Goal: Transaction & Acquisition: Register for event/course

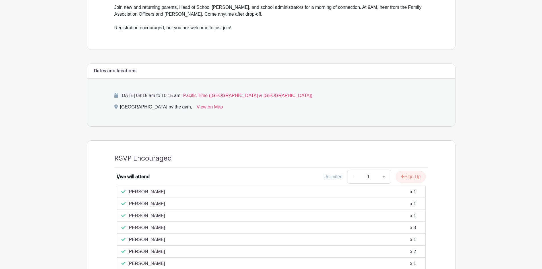
scroll to position [265, 0]
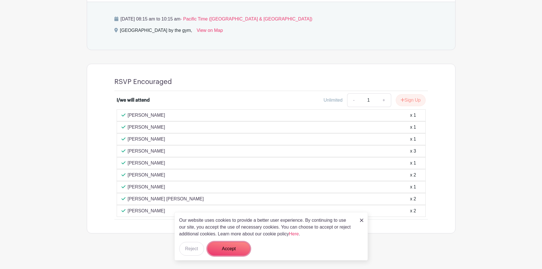
drag, startPoint x: 223, startPoint y: 250, endPoint x: 143, endPoint y: 243, distance: 80.8
click at [224, 250] on button "Accept" at bounding box center [228, 249] width 43 height 14
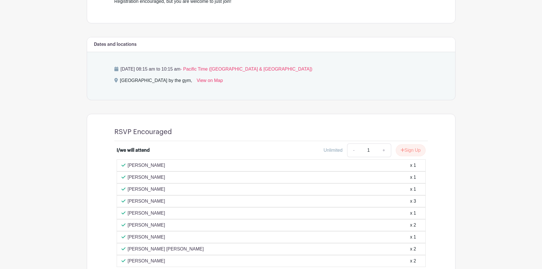
scroll to position [180, 0]
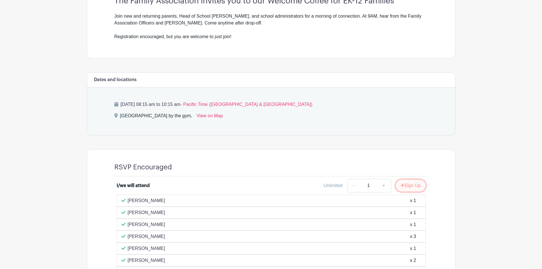
click at [412, 185] on button "Sign Up" at bounding box center [410, 185] width 30 height 12
click at [412, 185] on div "Sign Up" at bounding box center [408, 185] width 34 height 12
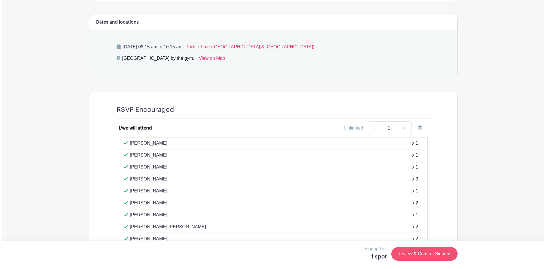
scroll to position [265, 0]
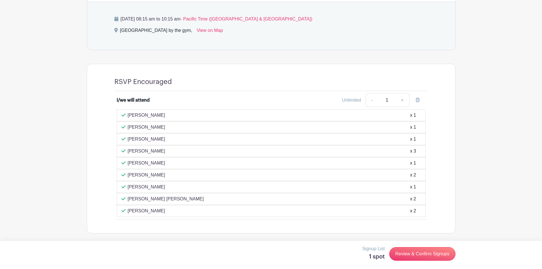
drag, startPoint x: 514, startPoint y: 179, endPoint x: 414, endPoint y: 144, distance: 106.2
click at [514, 179] on main "Log In Sign Up for Free [PERSON_NAME] Family Association Welcome Coffee for EK-…" at bounding box center [271, 2] width 542 height 534
click at [419, 255] on link "Review & Confirm Signups" at bounding box center [422, 254] width 66 height 14
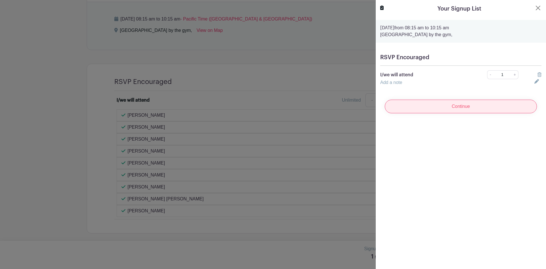
click at [453, 102] on input "Continue" at bounding box center [461, 107] width 152 height 14
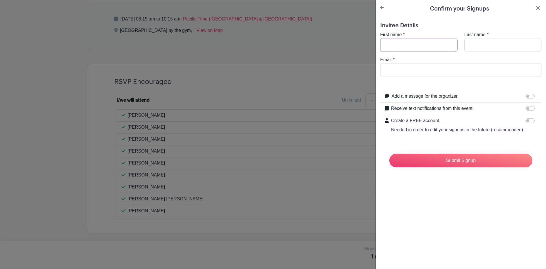
click at [417, 41] on input "First name" at bounding box center [418, 45] width 77 height 14
type input "[PERSON_NAME]"
click at [414, 71] on input "Email" at bounding box center [460, 70] width 161 height 14
click at [424, 70] on input "Email" at bounding box center [460, 70] width 161 height 14
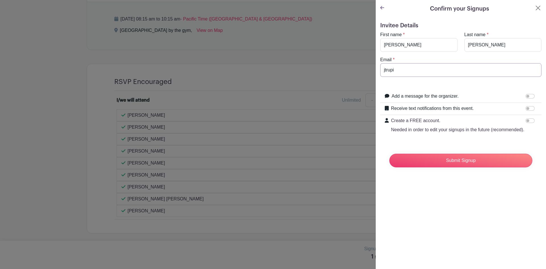
type input "[EMAIL_ADDRESS][DOMAIN_NAME]"
click at [525, 108] on input "Receive text notifications from this event." at bounding box center [529, 108] width 9 height 5
checkbox input "true"
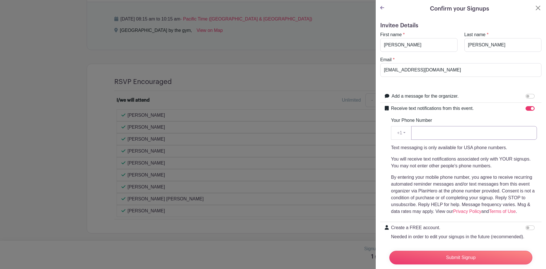
click at [448, 132] on input "Your Phone Number" at bounding box center [474, 133] width 126 height 14
type input "8056809979"
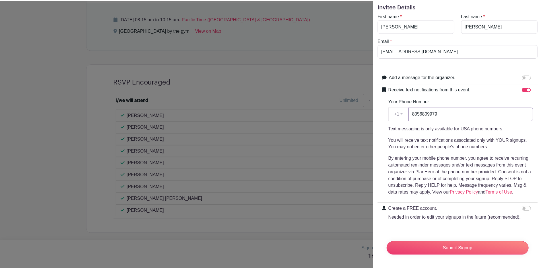
scroll to position [30, 0]
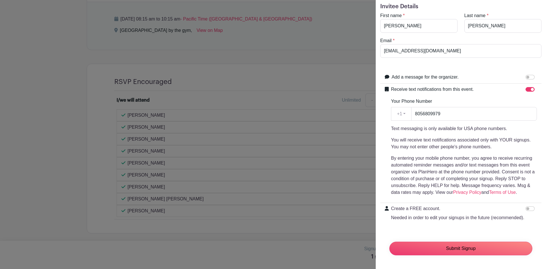
click at [459, 243] on input "Submit Signup" at bounding box center [460, 248] width 143 height 14
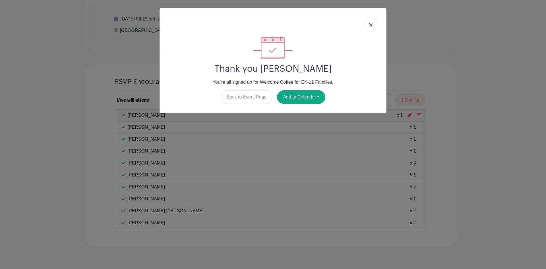
click at [367, 23] on link at bounding box center [370, 24] width 13 height 14
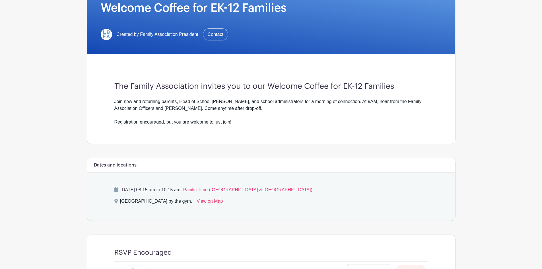
scroll to position [0, 0]
